Goal: Information Seeking & Learning: Check status

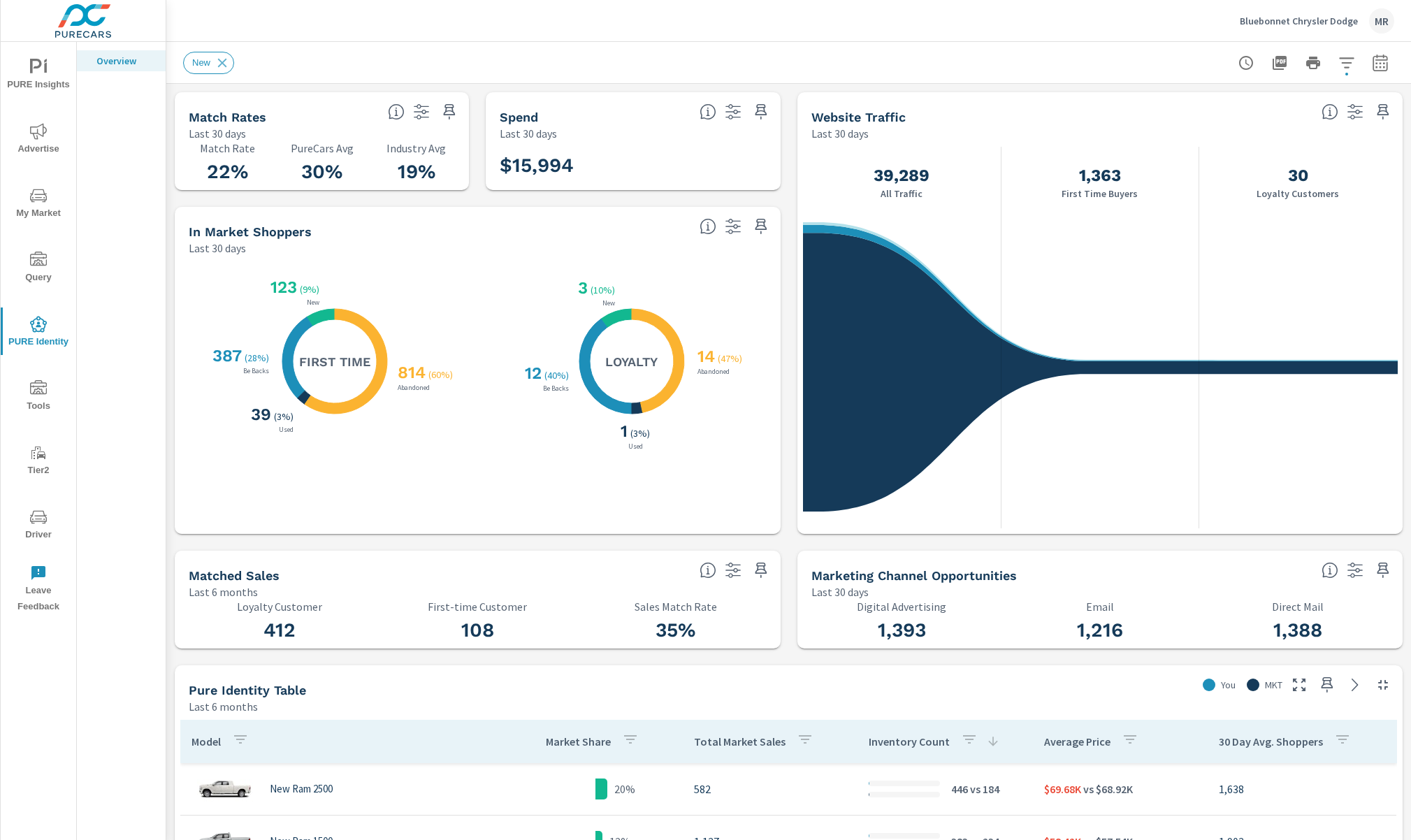
scroll to position [158, 0]
